Goal: Task Accomplishment & Management: Use online tool/utility

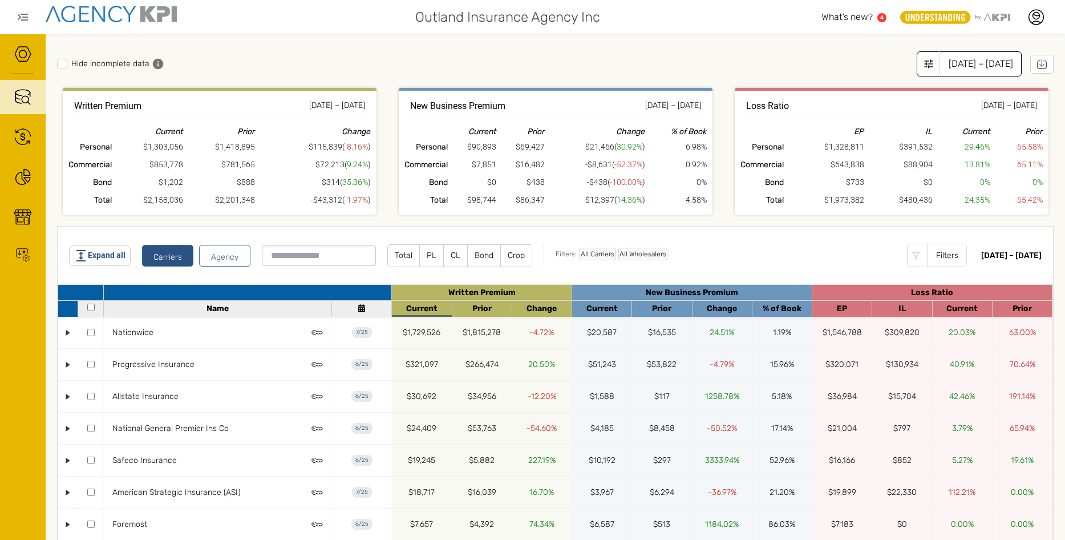
click at [986, 64] on div "[DATE] – [DATE]" at bounding box center [981, 63] width 82 height 25
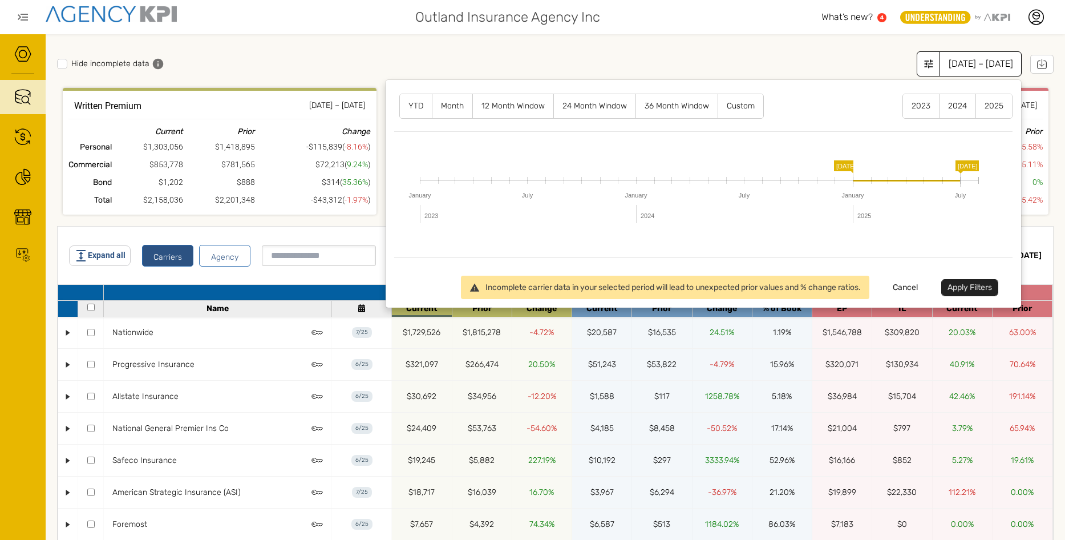
click at [504, 111] on label "12 Month Window" at bounding box center [513, 106] width 80 height 24
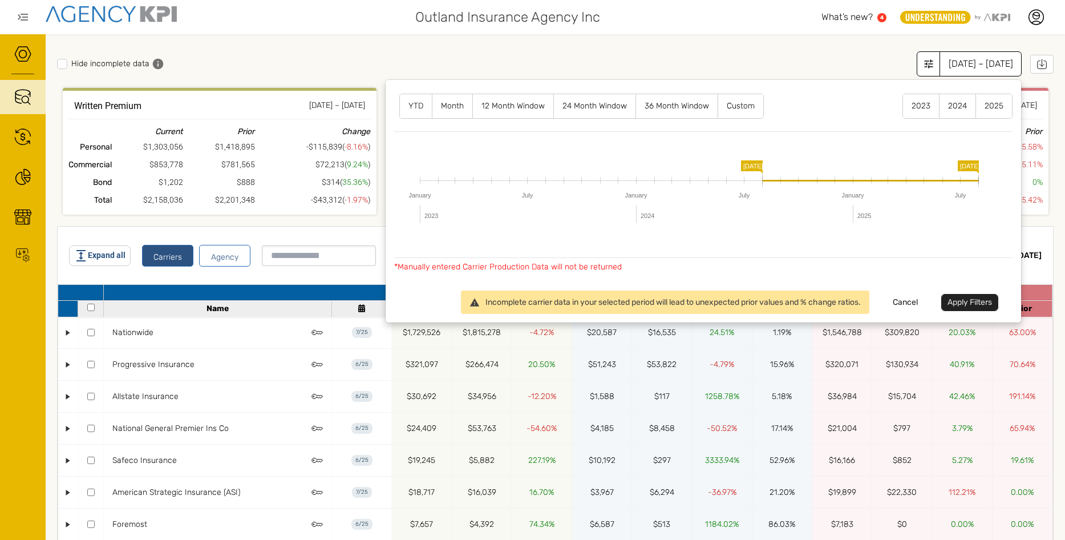
click at [952, 299] on button "Apply Filters" at bounding box center [969, 302] width 57 height 17
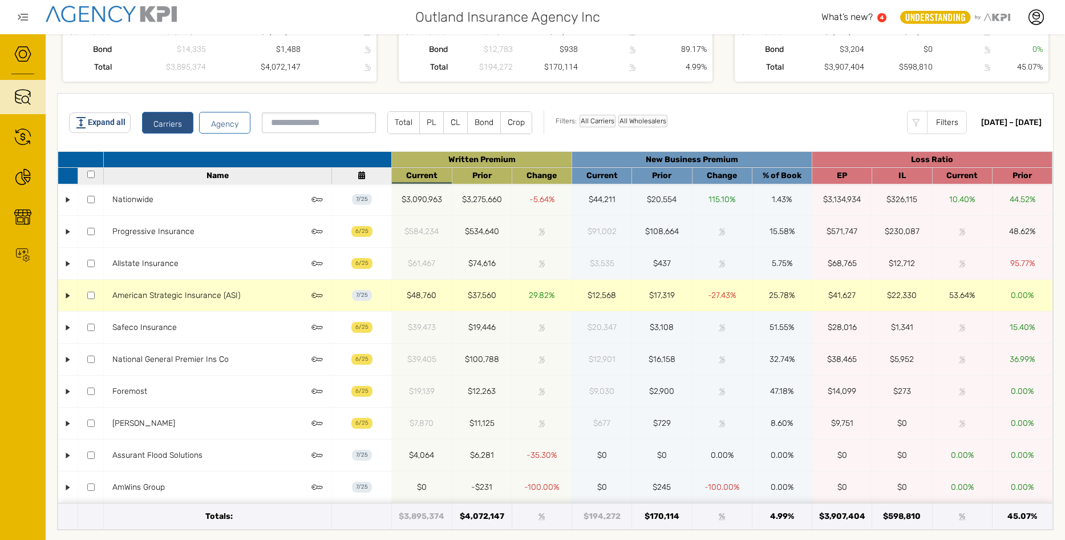
scroll to position [135, 0]
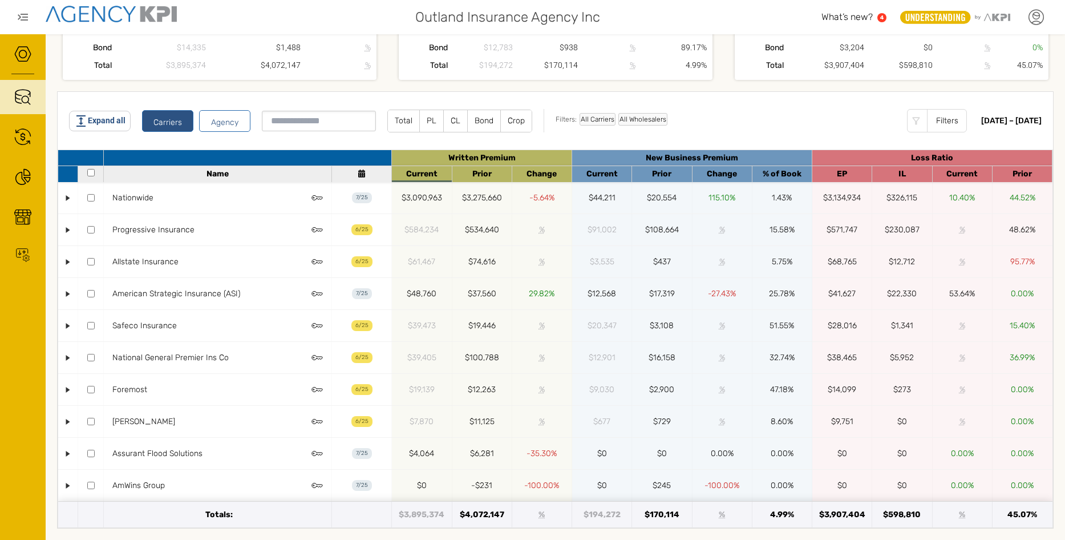
click at [1042, 17] on icon at bounding box center [1036, 17] width 17 height 17
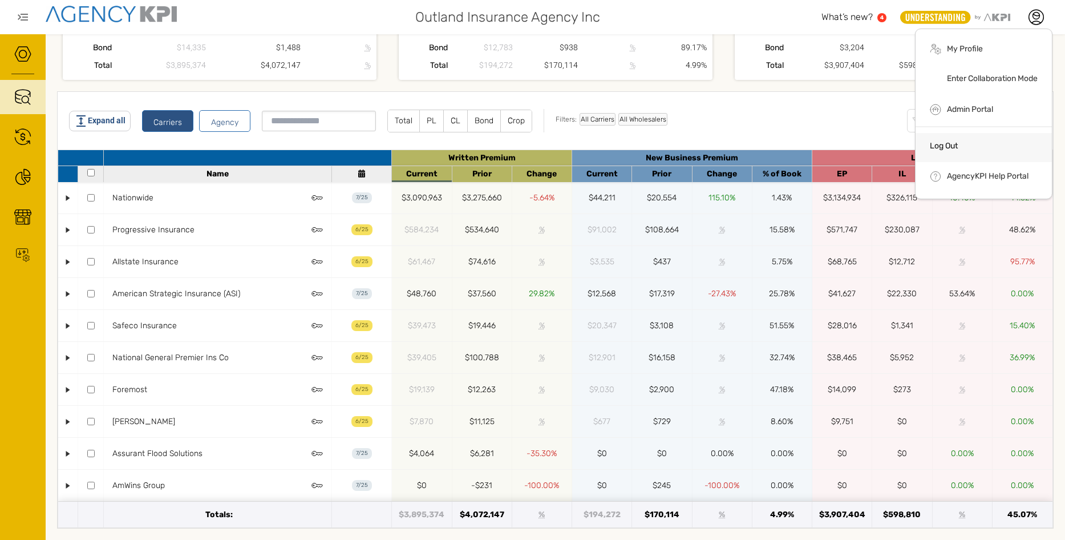
click at [947, 146] on link "Log Out" at bounding box center [944, 146] width 28 height 10
